Goal: Communication & Community: Ask a question

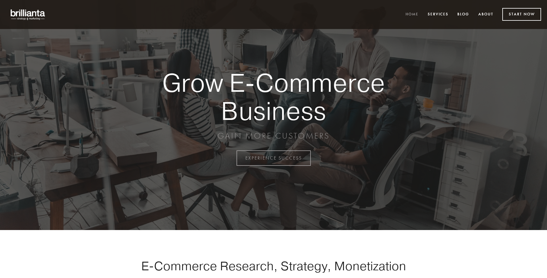
scroll to position [1552, 0]
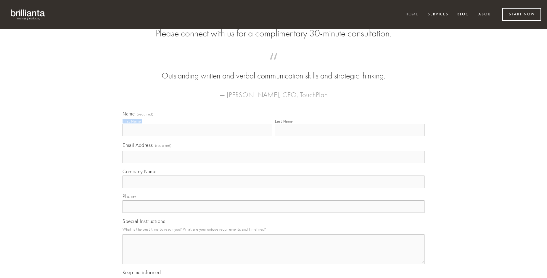
type input "[PERSON_NAME]"
click at [350, 136] on input "Last Name" at bounding box center [349, 130] width 149 height 12
type input "[PERSON_NAME]"
click at [274, 163] on input "Email Address (required)" at bounding box center [274, 157] width 302 height 12
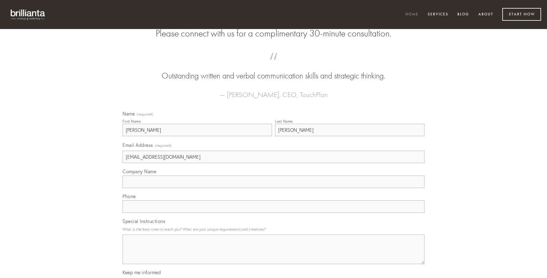
type input "[EMAIL_ADDRESS][DOMAIN_NAME]"
click at [274, 188] on input "Company Name" at bounding box center [274, 182] width 302 height 12
type input "pecus"
click at [274, 213] on input "text" at bounding box center [274, 206] width 302 height 12
click at [274, 255] on textarea "Special Instructions" at bounding box center [274, 249] width 302 height 30
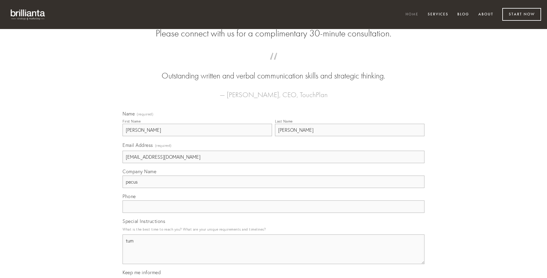
type textarea "tum"
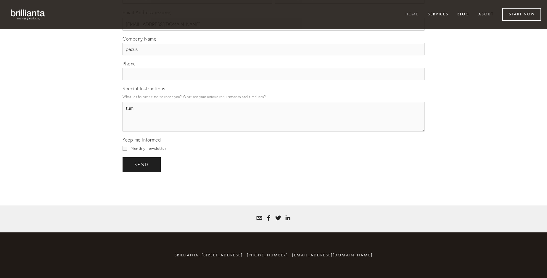
click at [142, 164] on span "send" at bounding box center [141, 164] width 15 height 5
